Goal: Navigation & Orientation: Understand site structure

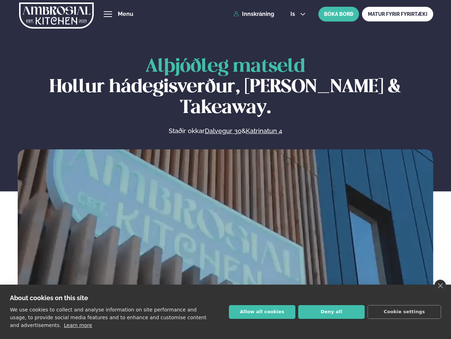
click at [440, 286] on link "close" at bounding box center [440, 286] width 12 height 12
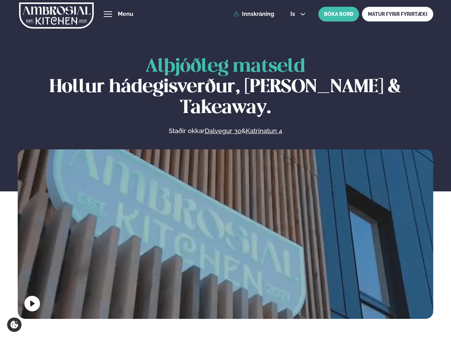
click at [108, 14] on span "hamburger" at bounding box center [108, 14] width 6 height 6
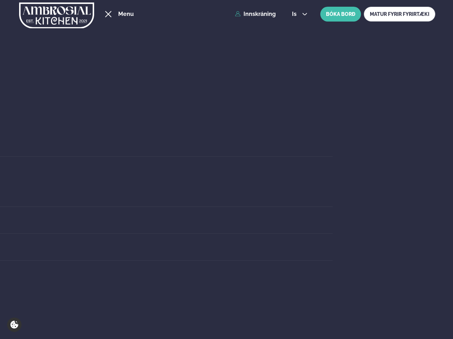
click at [297, 14] on span "is" at bounding box center [295, 14] width 7 height 6
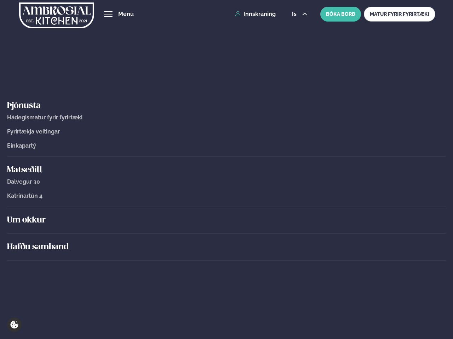
click at [225, 233] on video at bounding box center [226, 254] width 417 height 209
